Goal: Navigation & Orientation: Find specific page/section

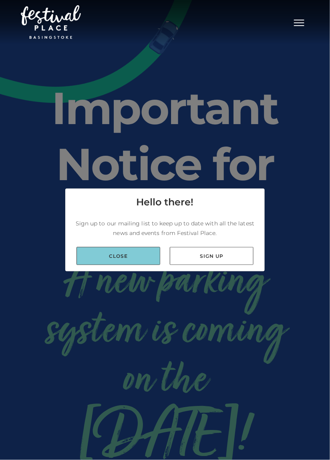
click at [138, 265] on link "Close" at bounding box center [119, 256] width 84 height 18
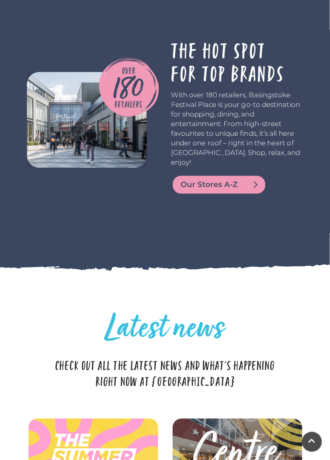
scroll to position [1702, 0]
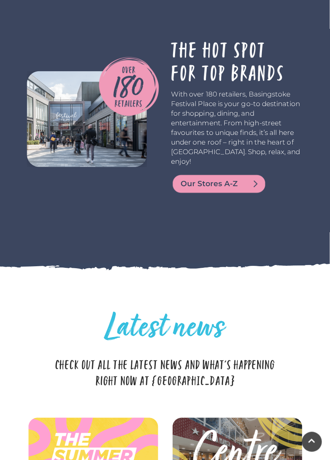
click at [73, 167] on img at bounding box center [87, 119] width 120 height 96
click at [210, 194] on img at bounding box center [219, 184] width 96 height 19
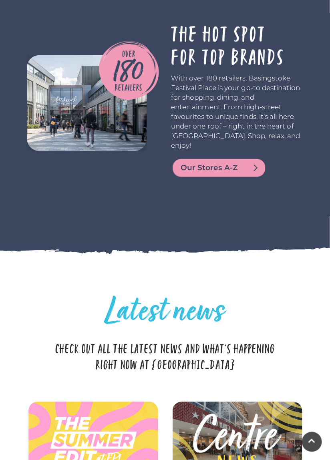
scroll to position [1741, 0]
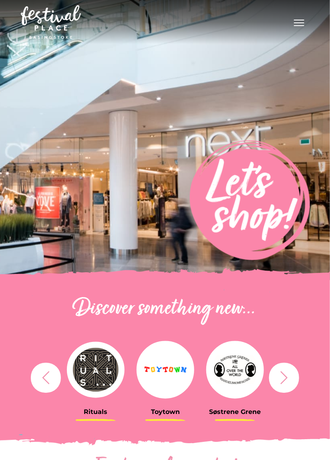
click at [277, 363] on div "Rituals [GEOGRAPHIC_DATA] Søstrene Grene Kushti Comics Fig & Fox MINISO" at bounding box center [165, 378] width 288 height 99
click at [284, 380] on icon "button" at bounding box center [284, 378] width 15 height 15
click at [287, 383] on icon "button" at bounding box center [284, 378] width 15 height 15
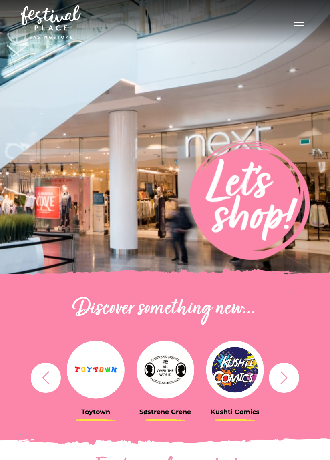
click at [288, 384] on icon "button" at bounding box center [284, 378] width 15 height 15
click at [288, 381] on icon "button" at bounding box center [284, 378] width 15 height 15
click at [292, 385] on icon "button" at bounding box center [284, 378] width 15 height 15
click at [288, 382] on icon "button" at bounding box center [284, 378] width 15 height 15
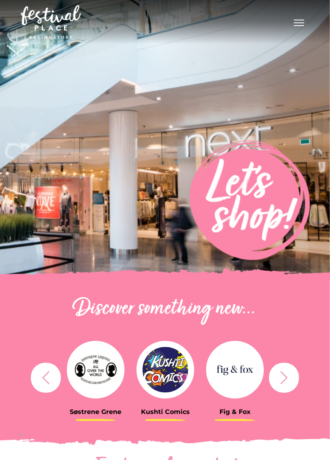
click at [288, 381] on icon "button" at bounding box center [284, 378] width 15 height 15
click at [287, 379] on icon "button" at bounding box center [284, 378] width 15 height 15
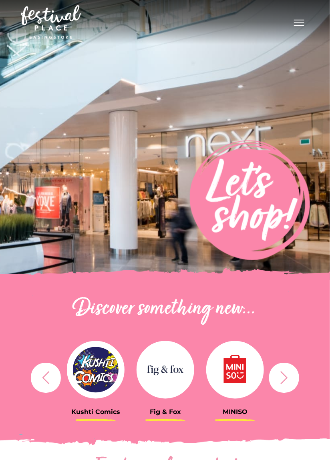
click at [291, 387] on button "button" at bounding box center [284, 378] width 30 height 30
click at [286, 383] on icon "button" at bounding box center [284, 378] width 15 height 15
click at [276, 375] on button "button" at bounding box center [284, 378] width 30 height 30
click at [279, 379] on icon "button" at bounding box center [284, 378] width 15 height 15
click at [282, 391] on button "button" at bounding box center [284, 378] width 30 height 30
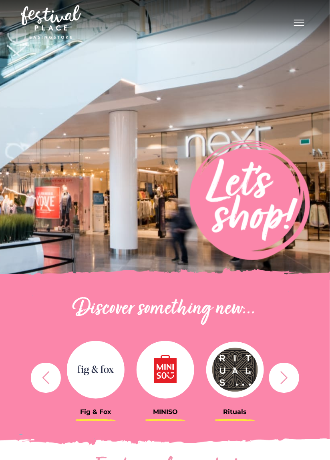
click at [285, 382] on icon "button" at bounding box center [284, 378] width 15 height 15
click at [290, 379] on icon "button" at bounding box center [284, 378] width 15 height 15
click at [292, 382] on icon "button" at bounding box center [284, 378] width 15 height 15
click at [285, 383] on icon "button" at bounding box center [284, 378] width 15 height 15
click at [286, 385] on icon "button" at bounding box center [284, 378] width 15 height 15
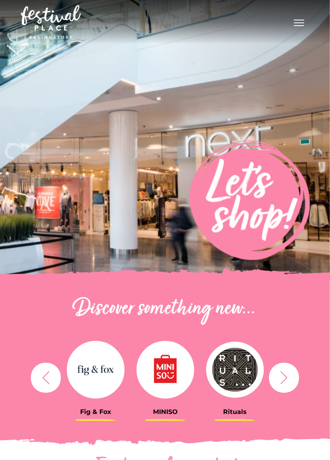
click at [283, 385] on button "button" at bounding box center [284, 378] width 30 height 30
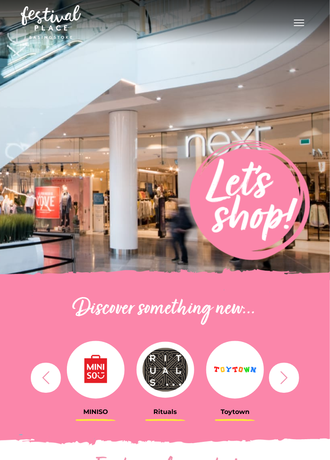
click at [288, 387] on button "button" at bounding box center [284, 378] width 30 height 30
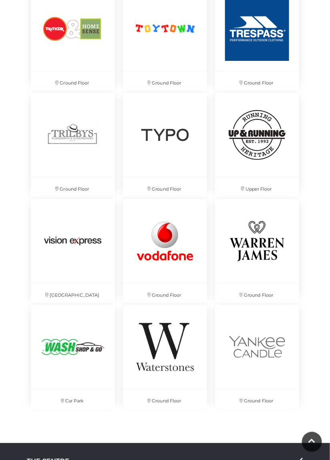
scroll to position [4303, 0]
